Goal: Task Accomplishment & Management: Complete application form

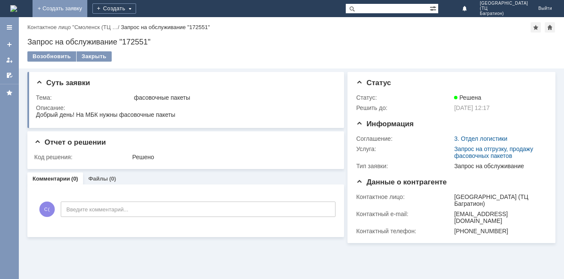
click at [87, 9] on link "+ Создать заявку" at bounding box center [60, 8] width 55 height 17
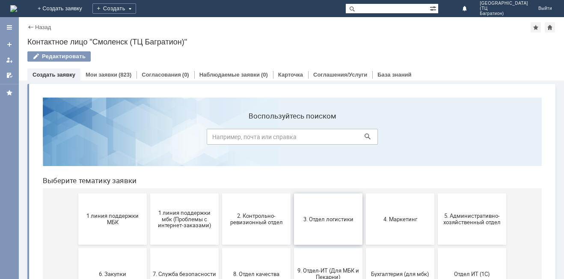
click at [335, 229] on button "3. Отдел логистики" at bounding box center [328, 218] width 68 height 51
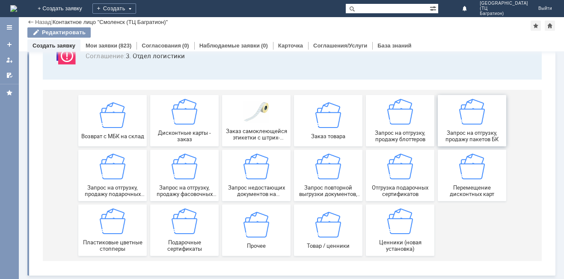
scroll to position [71, 0]
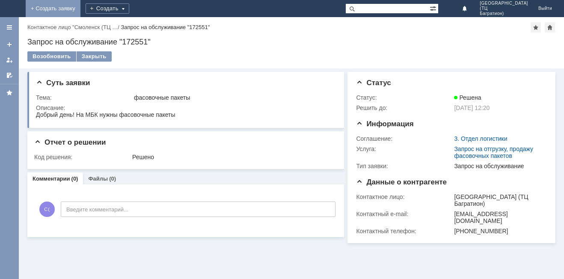
click at [80, 4] on link "+ Создать заявку" at bounding box center [53, 8] width 55 height 17
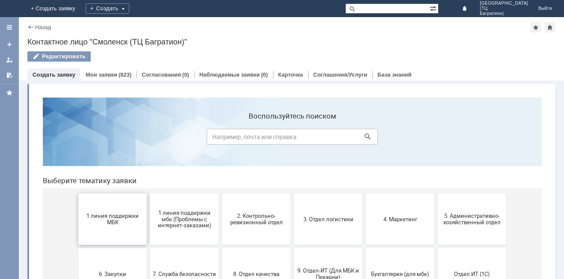
click at [81, 225] on span "1 линия поддержки МБК" at bounding box center [112, 219] width 63 height 13
